Goal: Entertainment & Leisure: Consume media (video, audio)

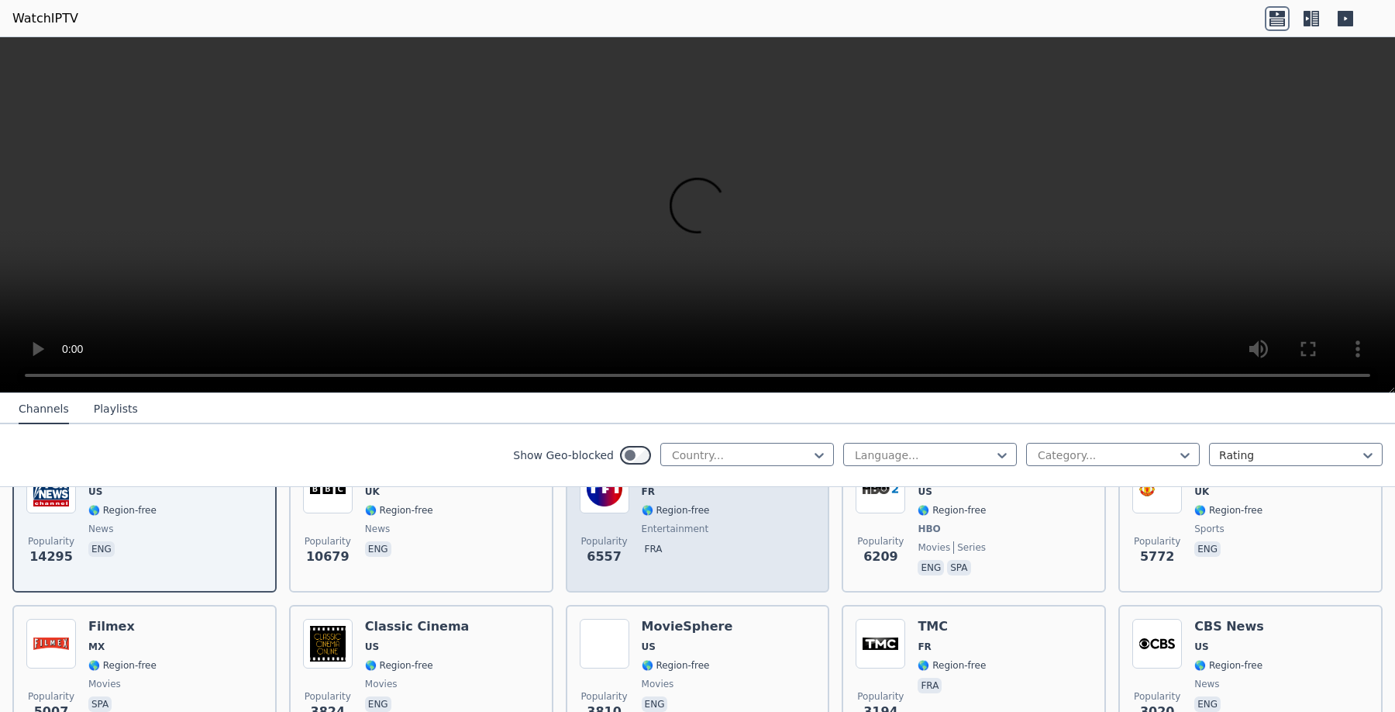
scroll to position [224, 0]
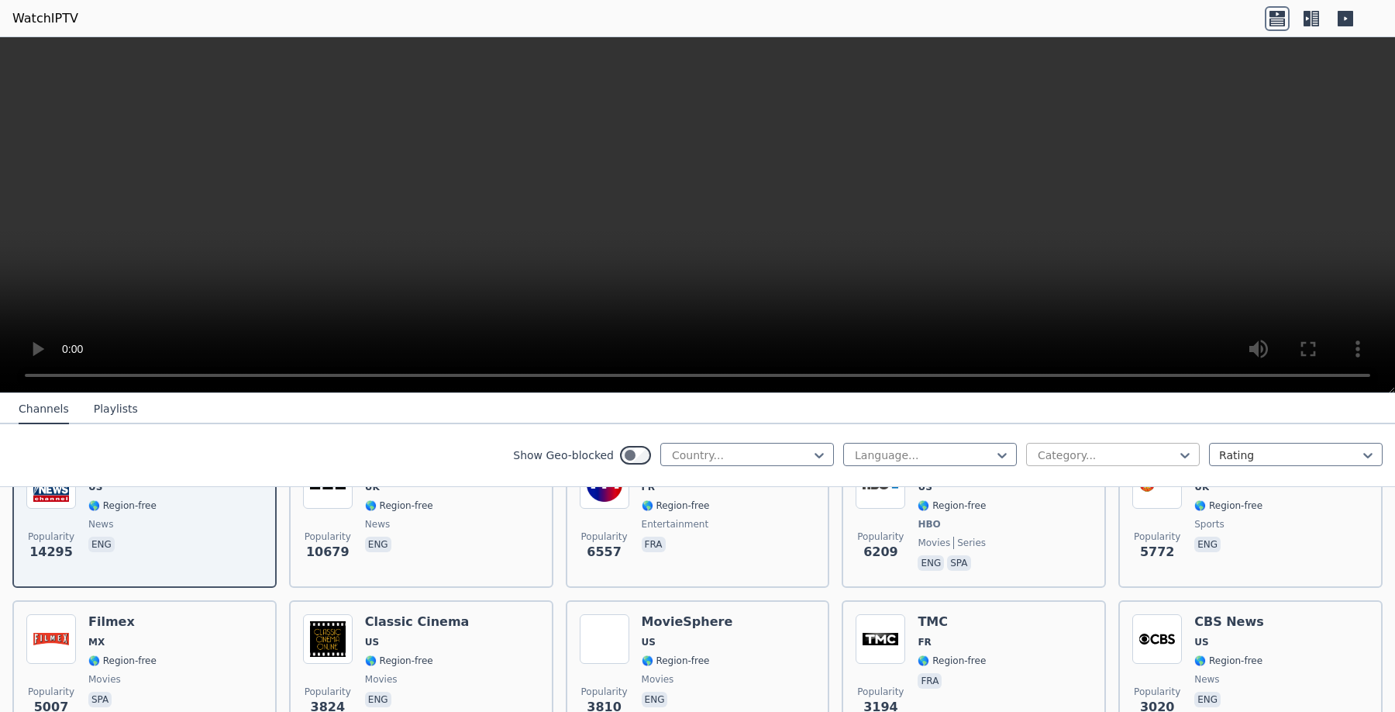
click at [1164, 452] on div at bounding box center [1106, 455] width 141 height 16
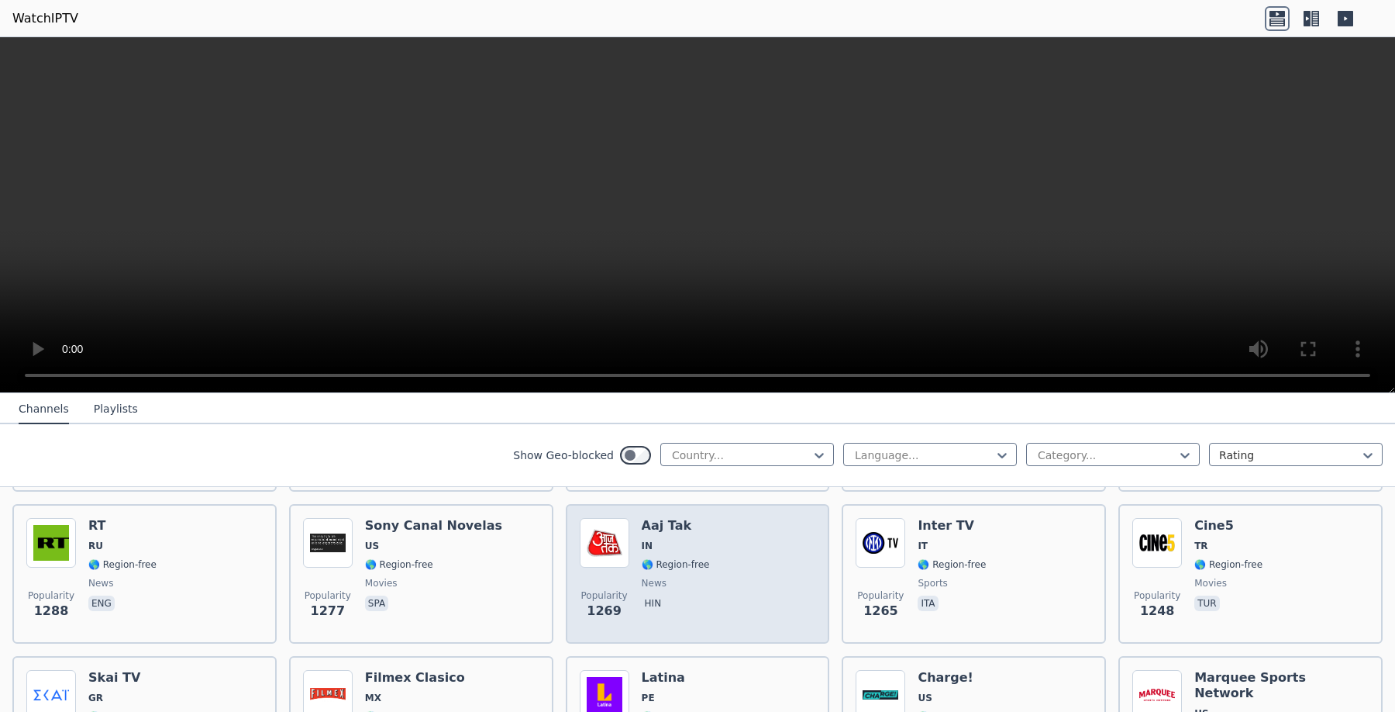
scroll to position [1423, 0]
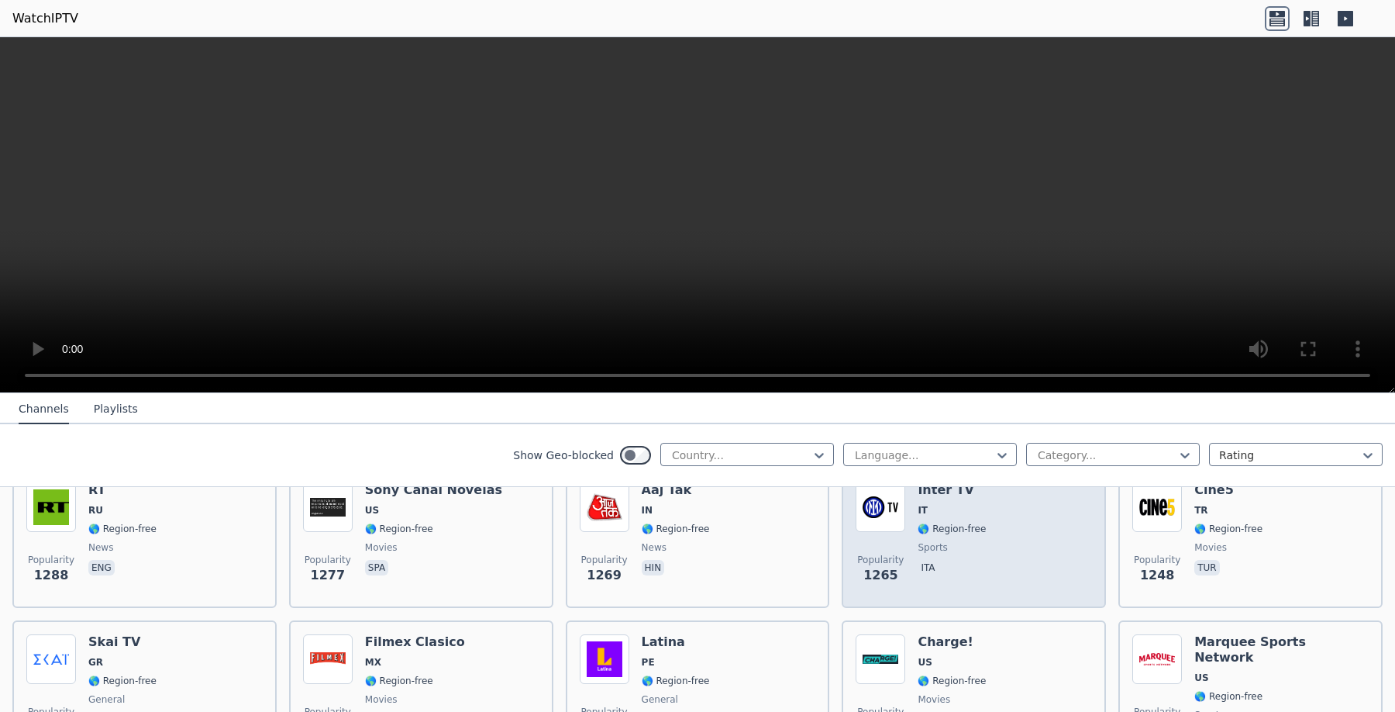
click at [940, 502] on div "Inter TV IT 🌎 Region-free sports ita" at bounding box center [952, 538] width 68 height 112
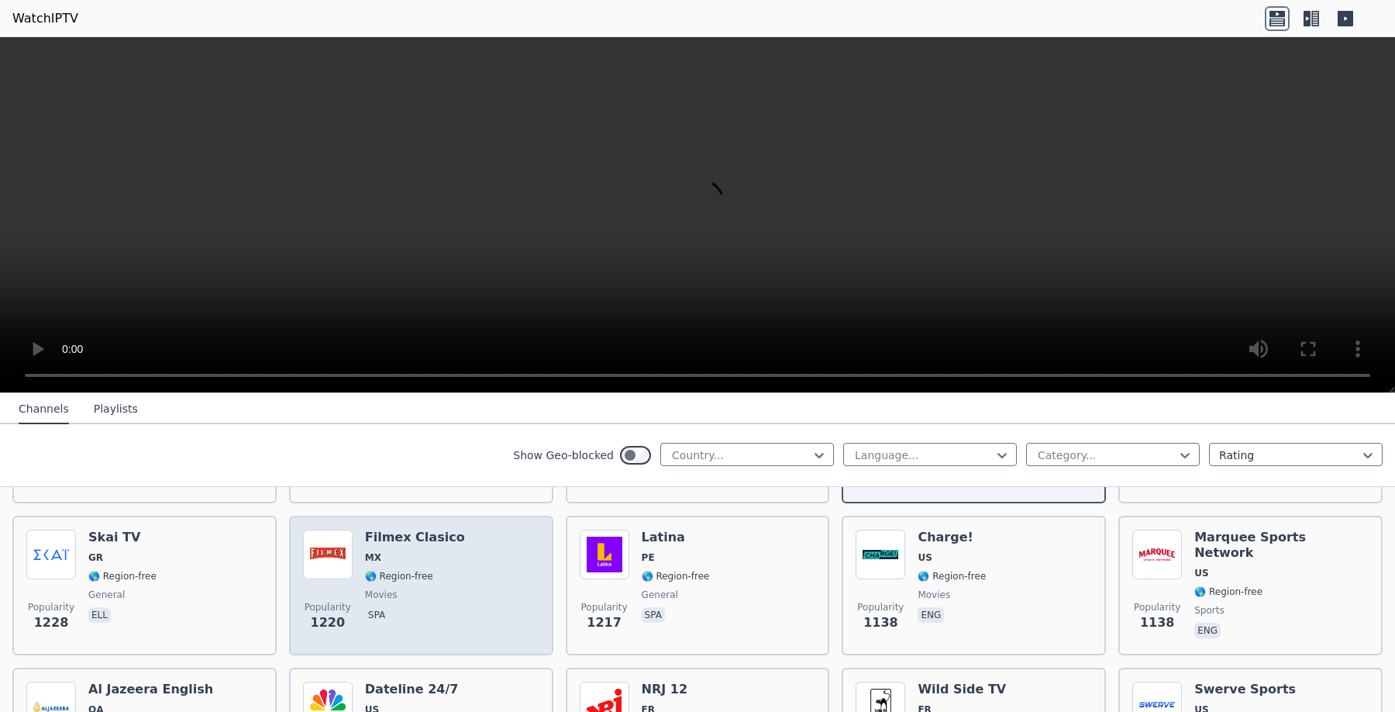
scroll to position [1572, 0]
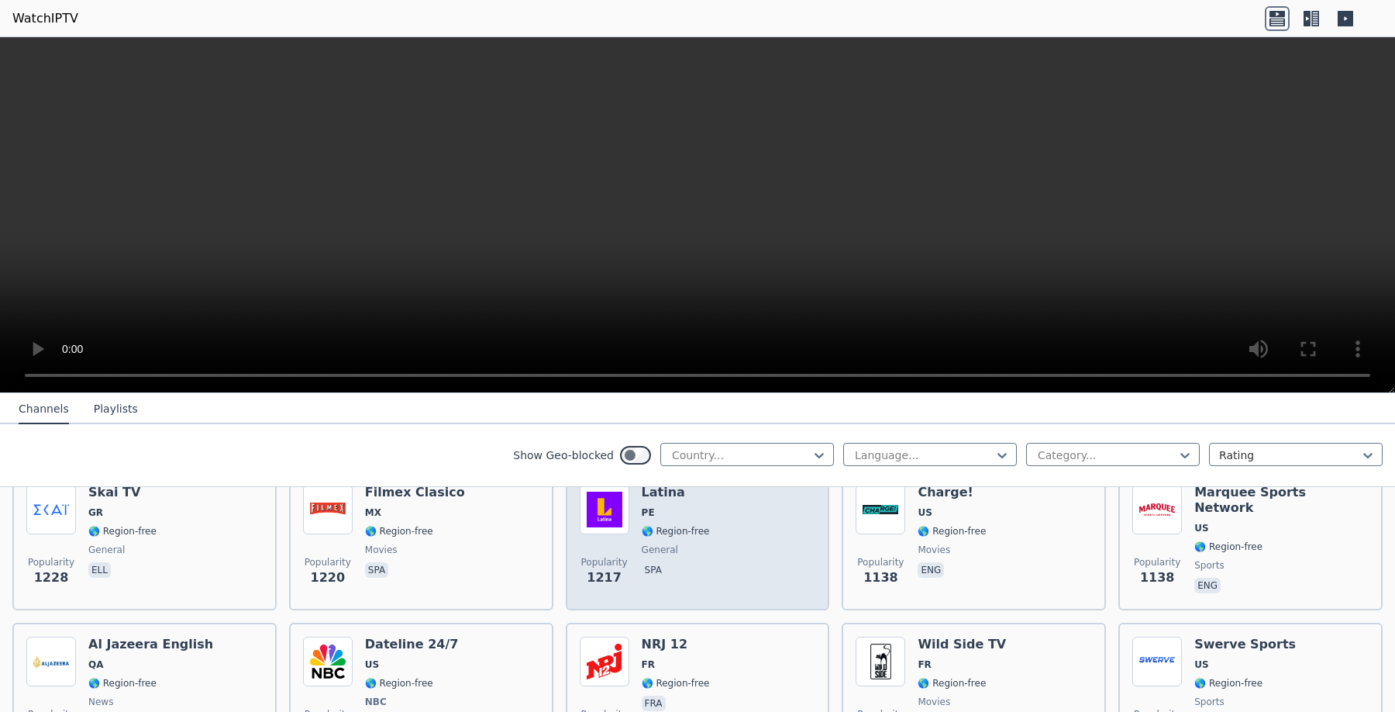
click at [687, 540] on div "Latina PE 🌎 Region-free general spa" at bounding box center [676, 541] width 68 height 112
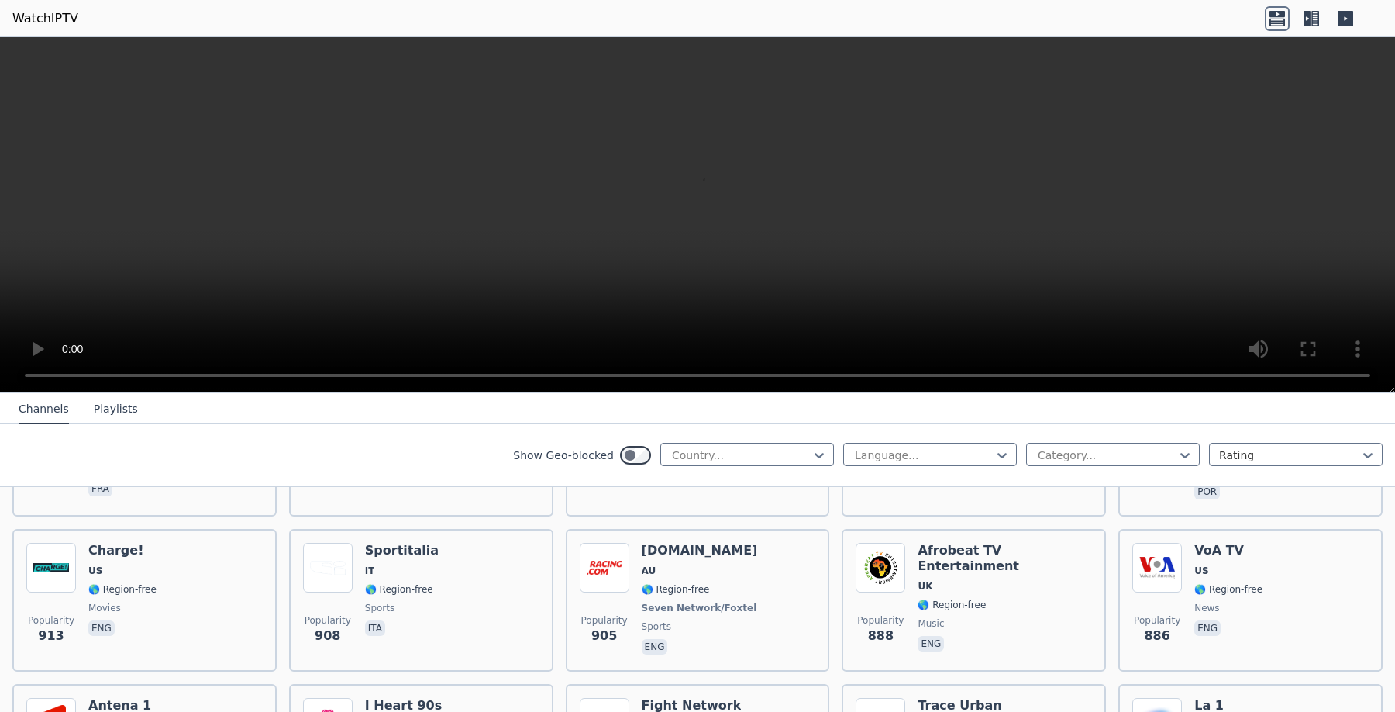
scroll to position [2143, 0]
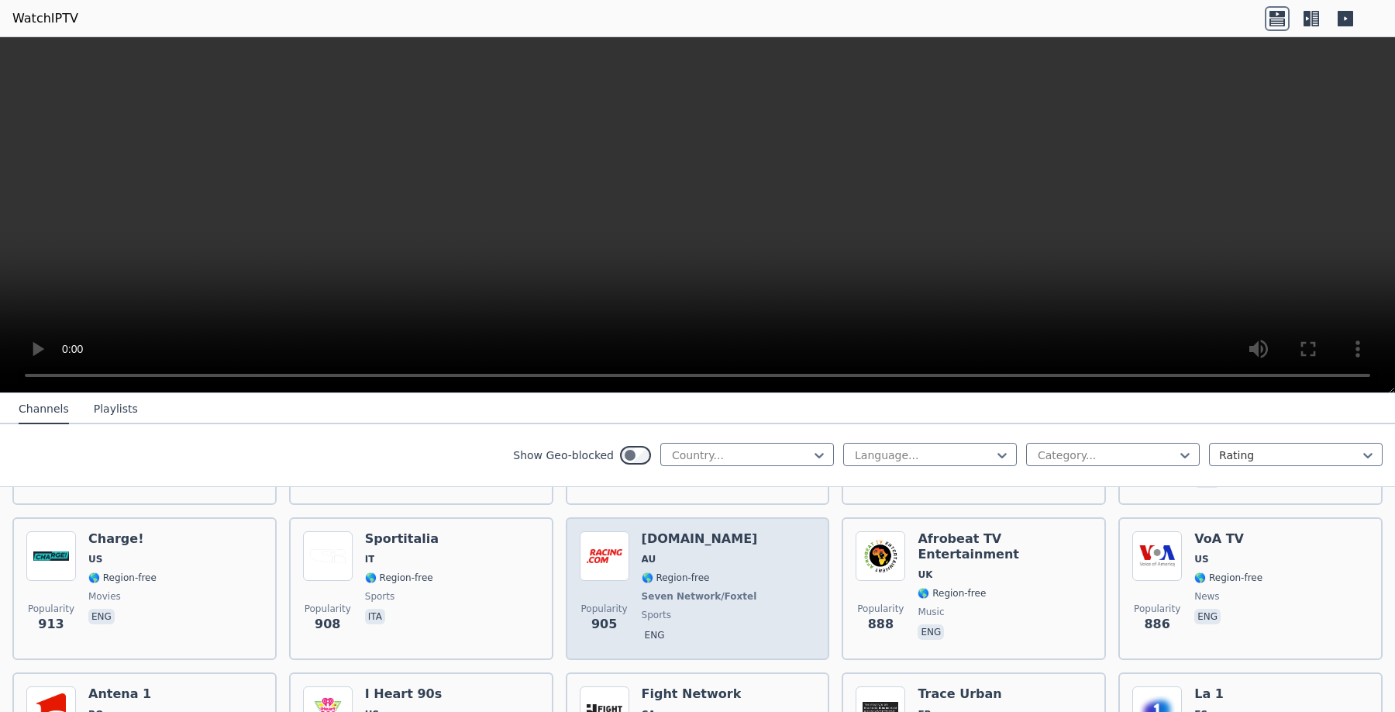
click at [699, 553] on span "AU" at bounding box center [701, 559] width 119 height 12
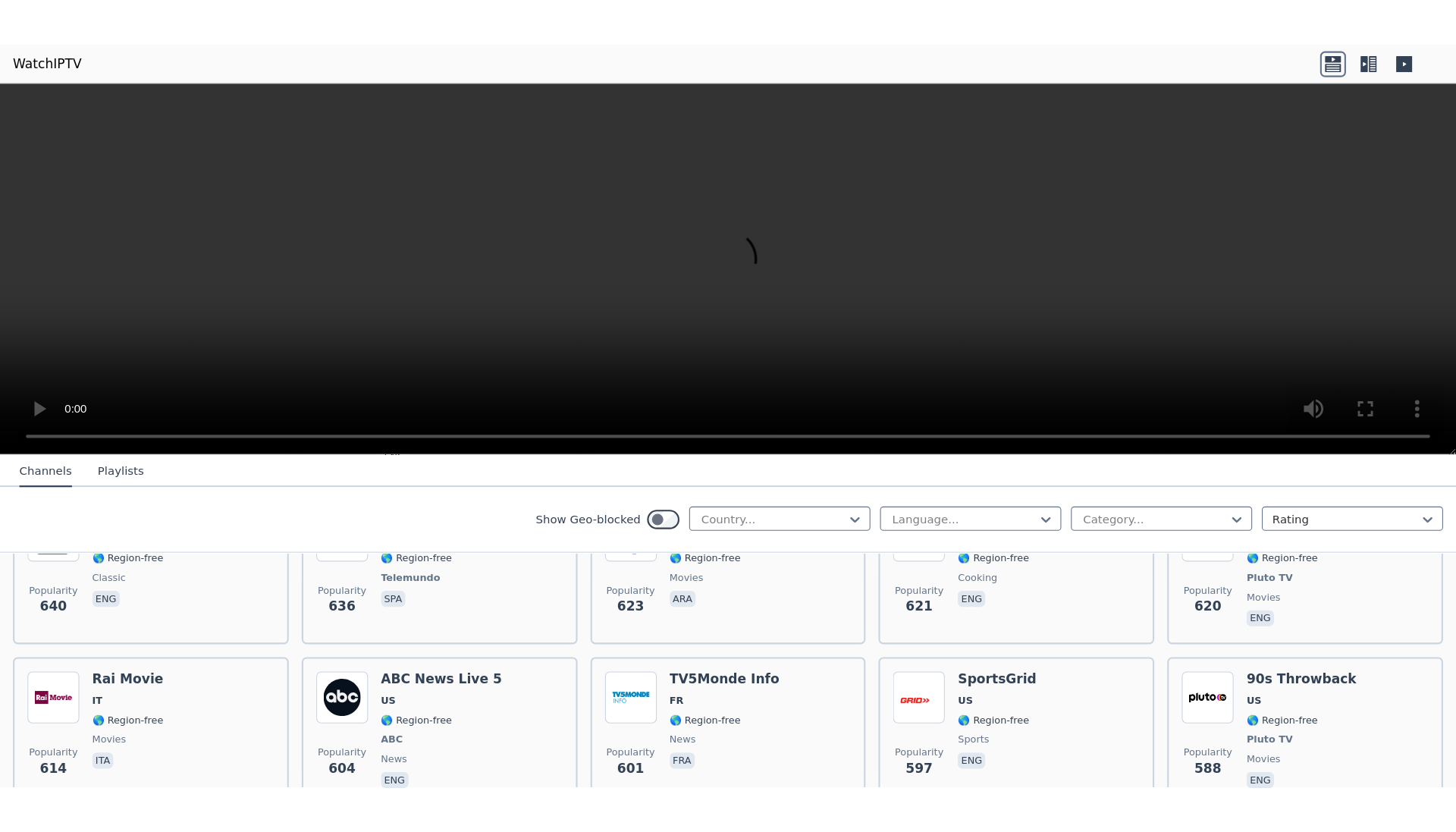
scroll to position [3554, 0]
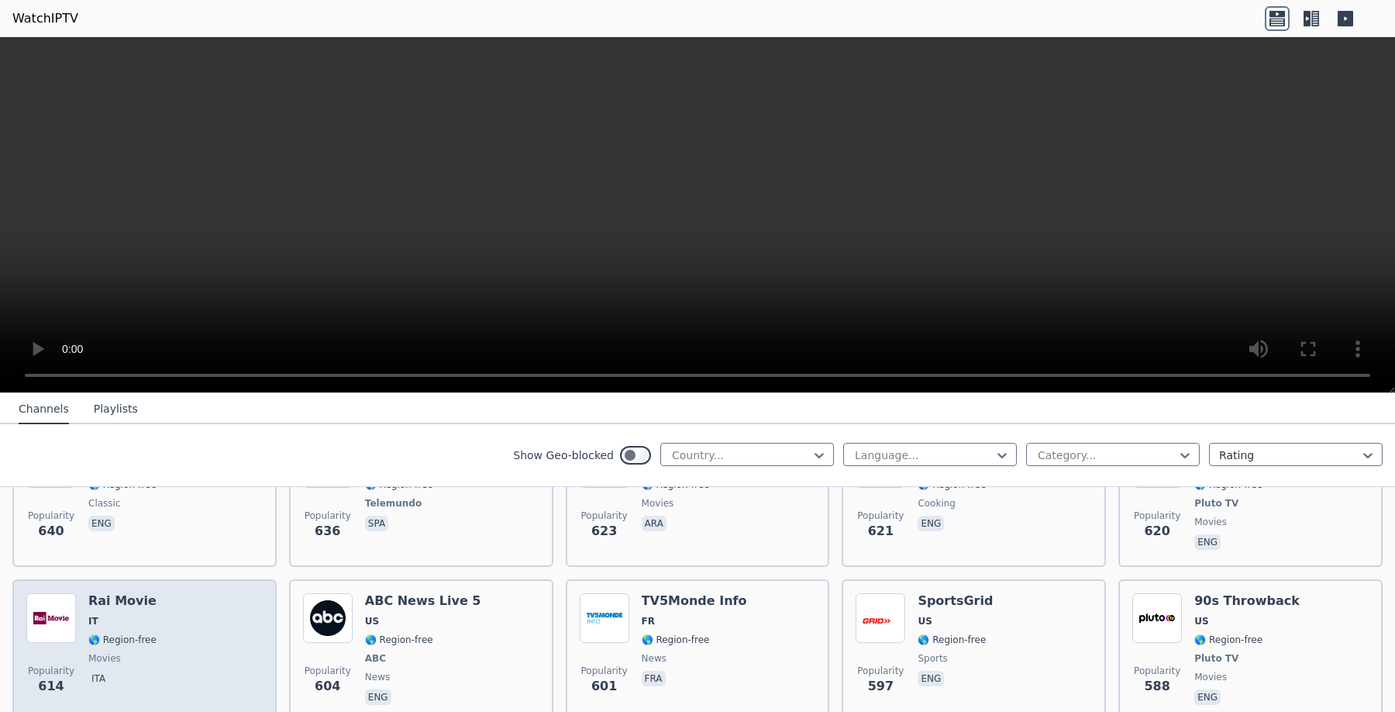
click at [209, 599] on div "Popularity 614 Rai Movie IT 🌎 Region-free movies ita" at bounding box center [144, 650] width 236 height 115
click at [160, 622] on div "Popularity 614 Rai Movie IT 🌎 Region-free movies ita" at bounding box center [144, 650] width 236 height 115
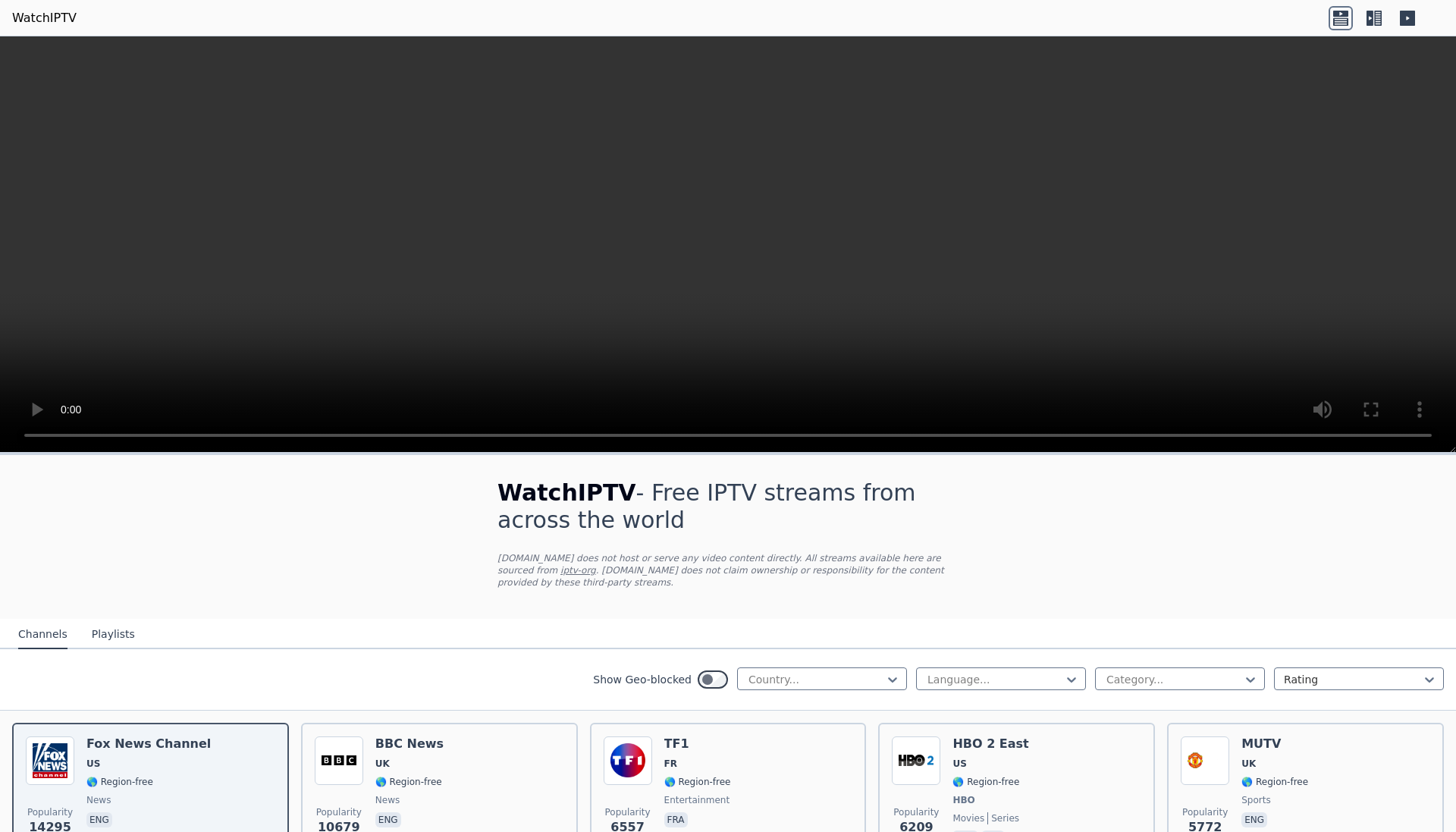
click at [360, 664] on div "Show Geo-blocked Country... Language... Category... Rating" at bounding box center [728, 680] width 1456 height 62
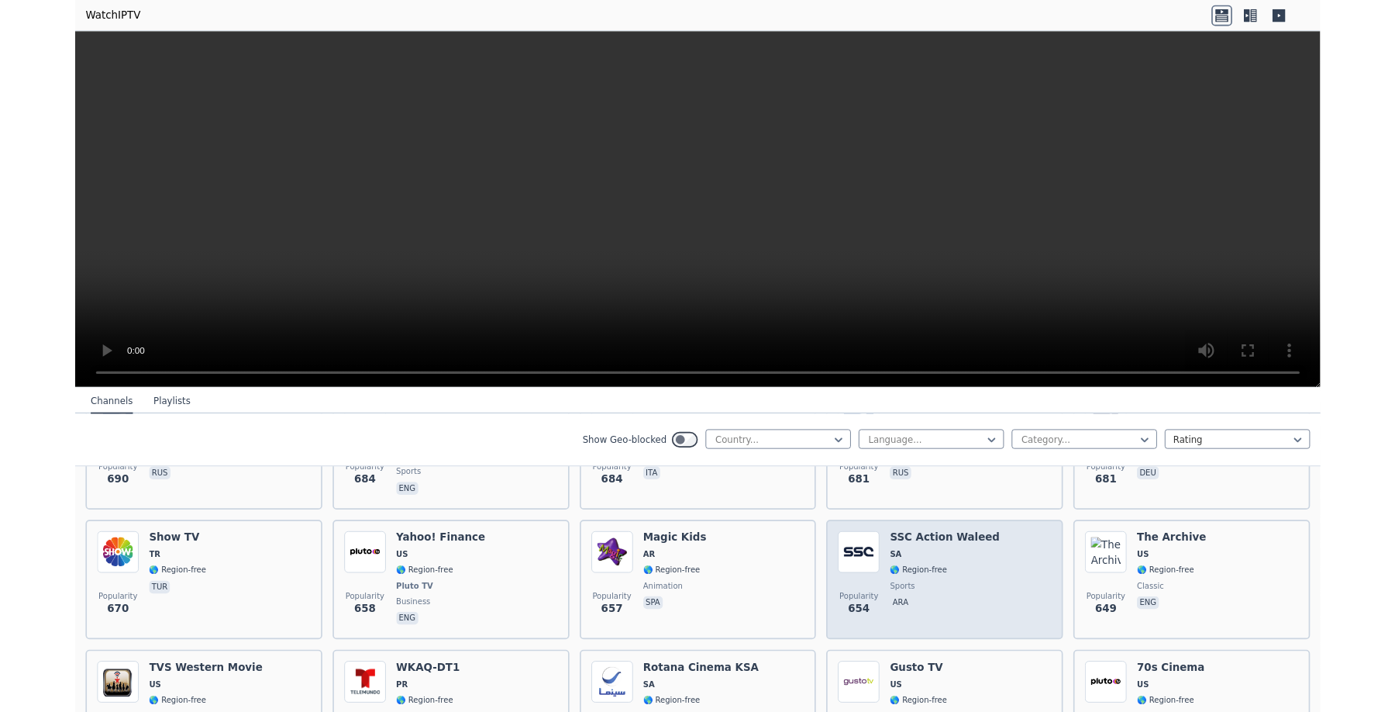
scroll to position [3294, 0]
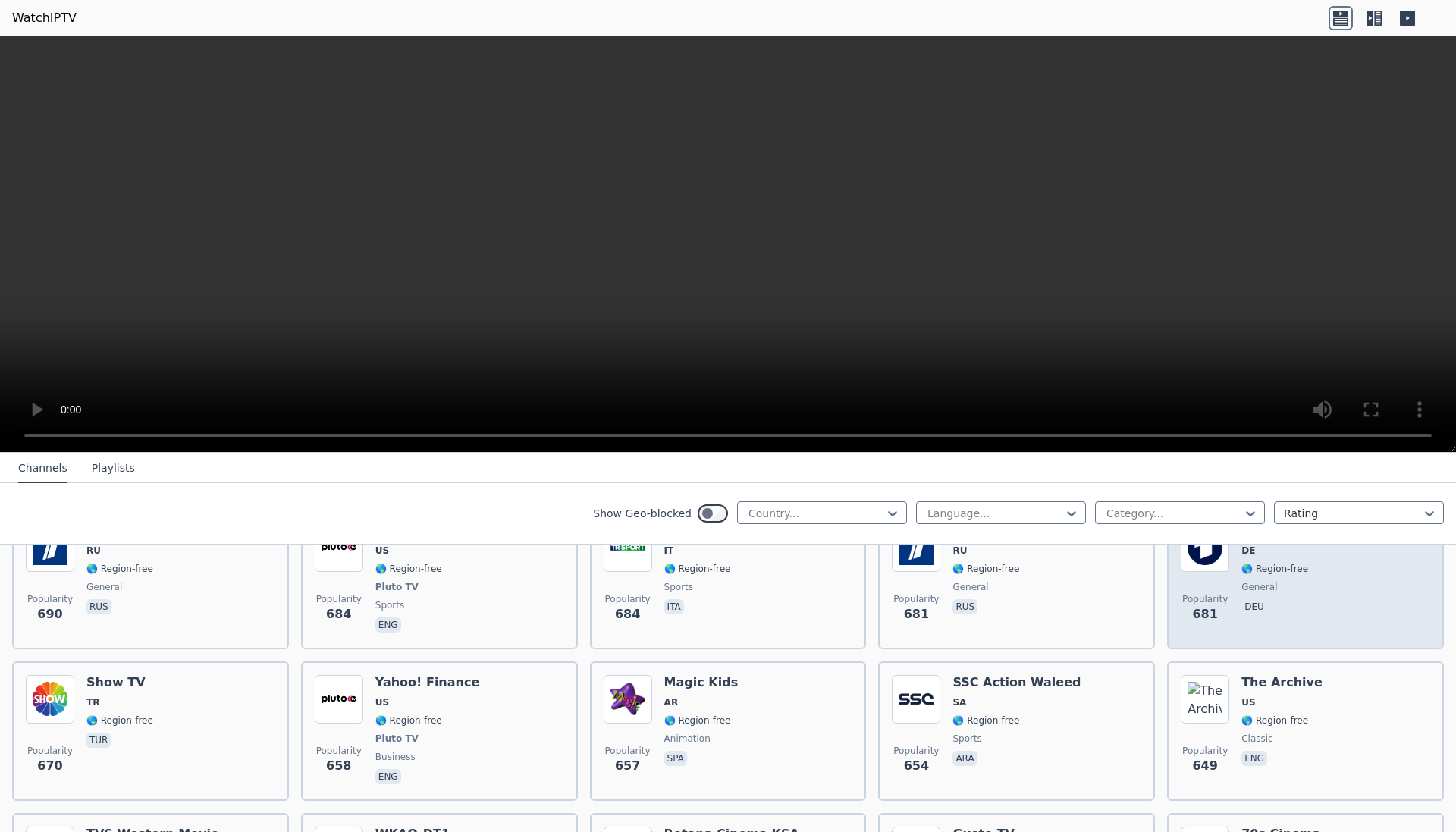
click at [1411, 613] on div "Popularity 681 Das Erste DE 🌎 Region-free general deu" at bounding box center [1305, 579] width 250 height 113
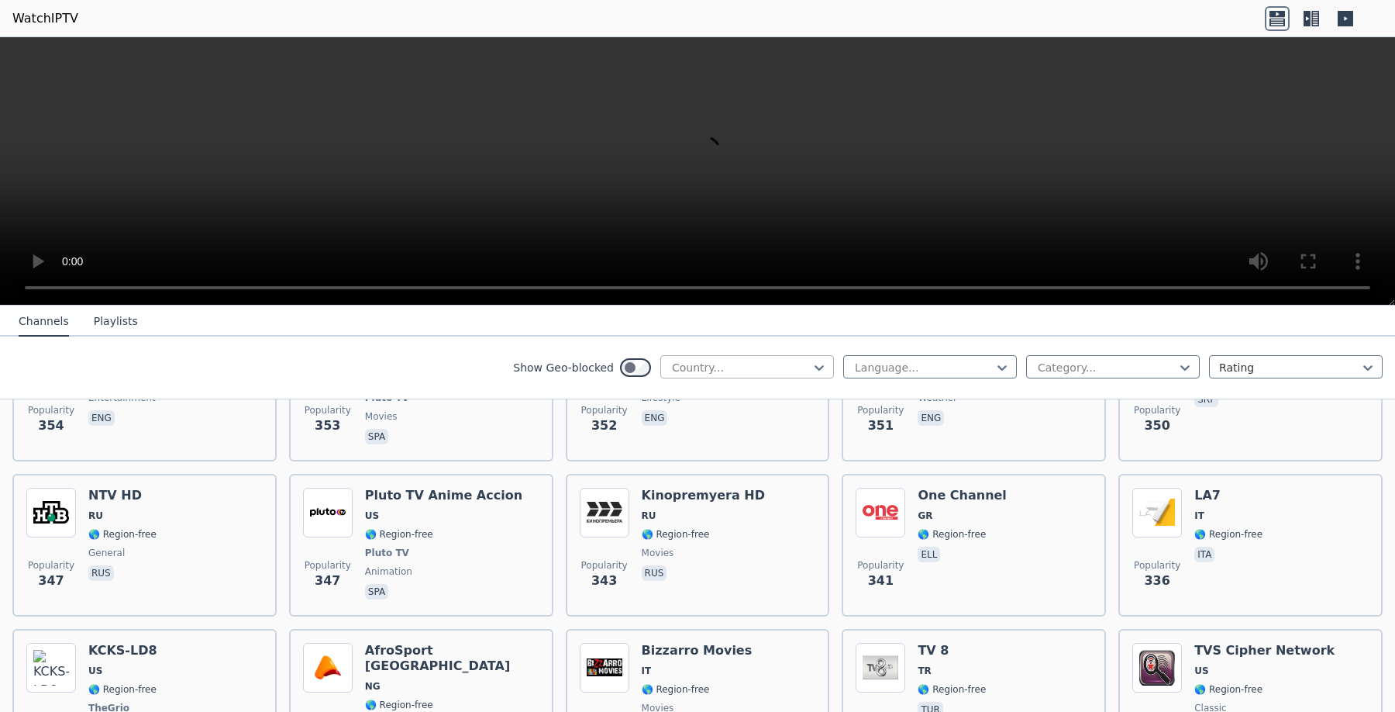
scroll to position [7643, 0]
